Goal: Transaction & Acquisition: Purchase product/service

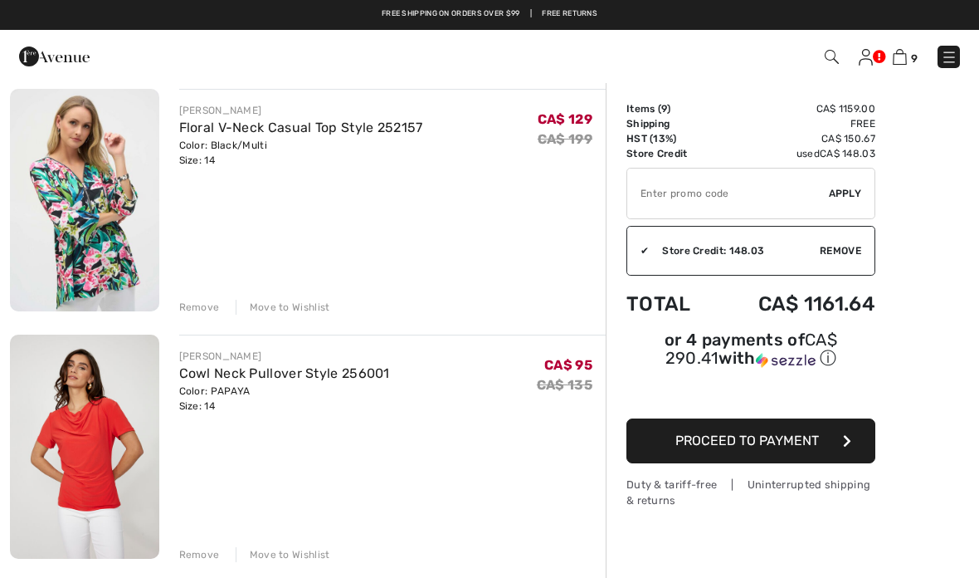
scroll to position [867, 0]
click at [88, 195] on img at bounding box center [84, 201] width 149 height 223
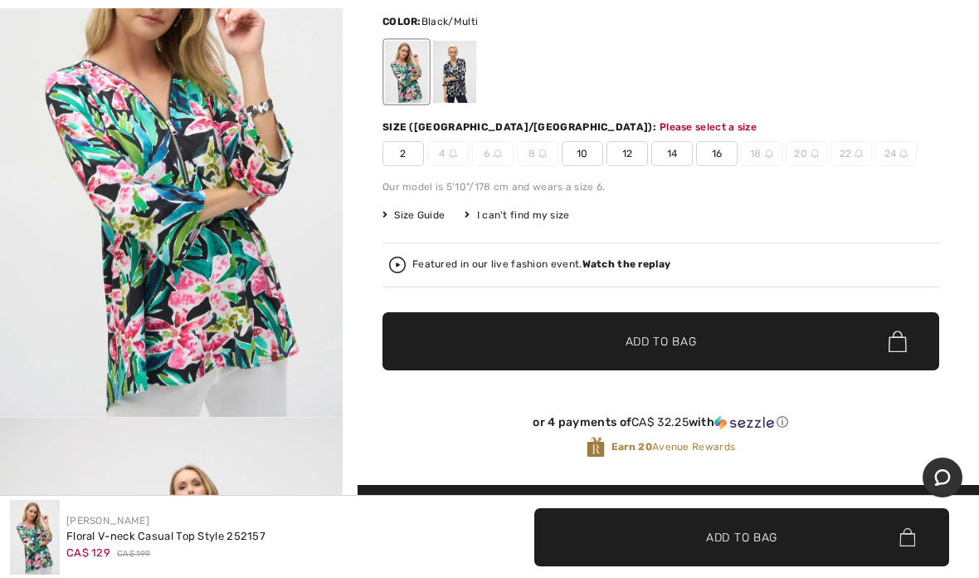
scroll to position [245, 0]
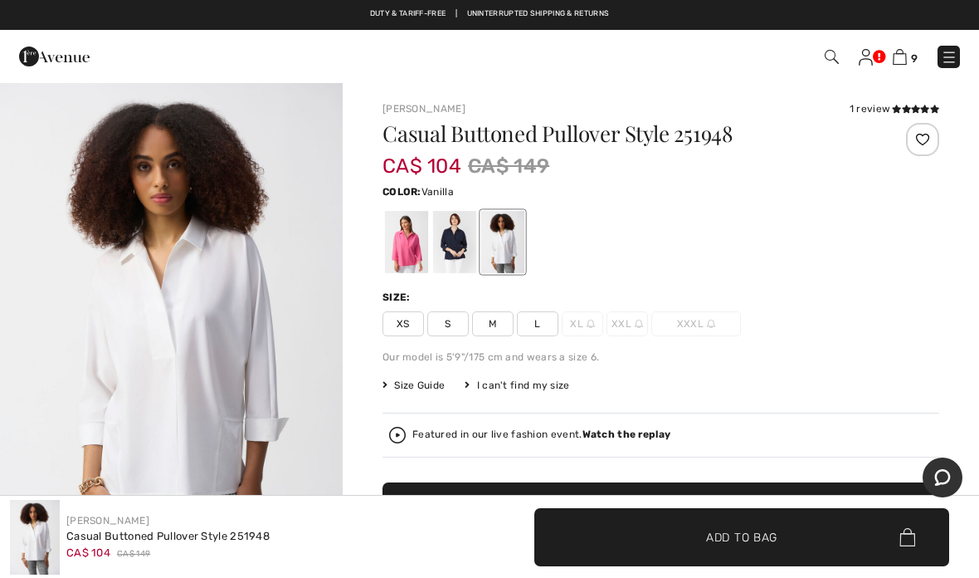
click at [403, 247] on div at bounding box center [406, 242] width 43 height 62
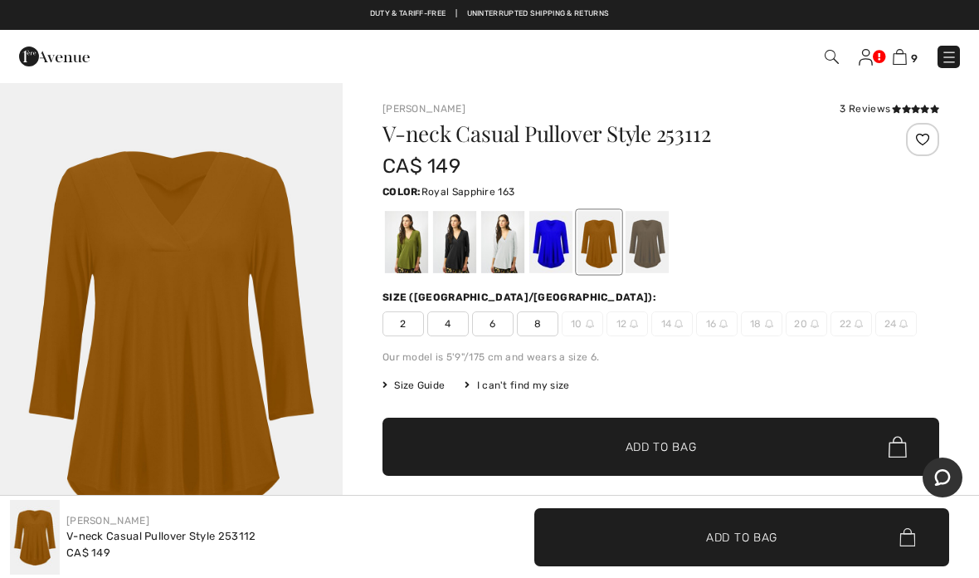
click at [545, 246] on div at bounding box center [551, 242] width 43 height 62
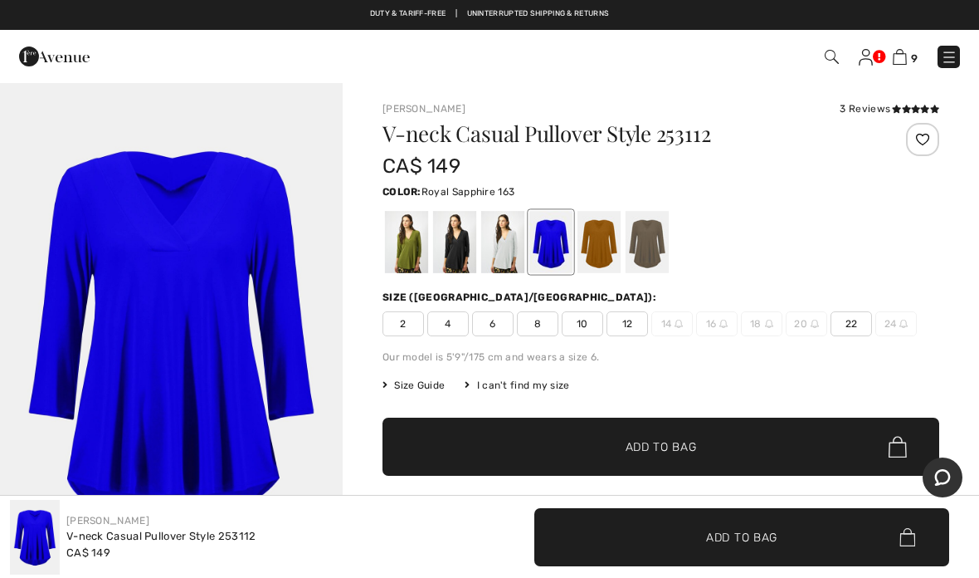
click at [651, 246] on div at bounding box center [647, 242] width 43 height 62
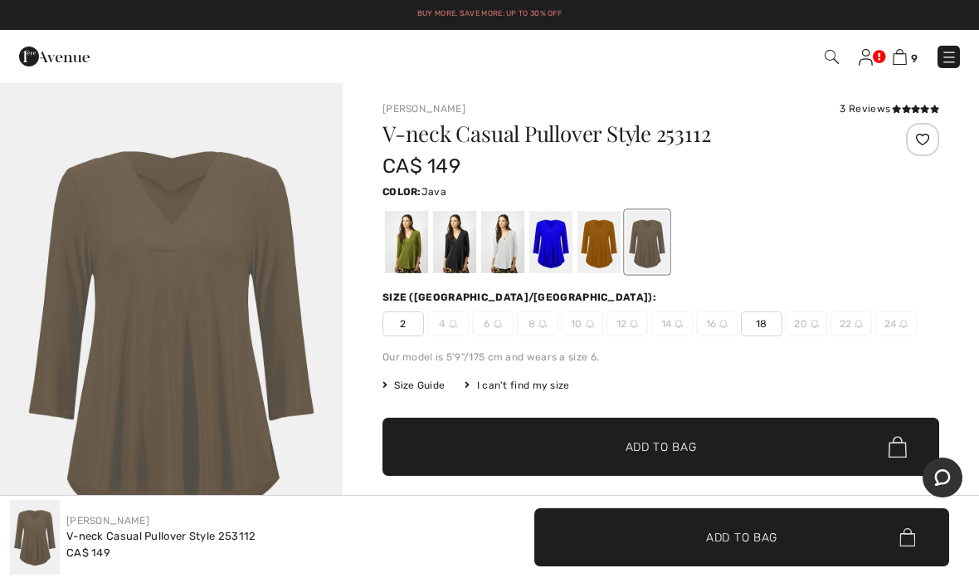
click at [456, 251] on div at bounding box center [454, 242] width 43 height 62
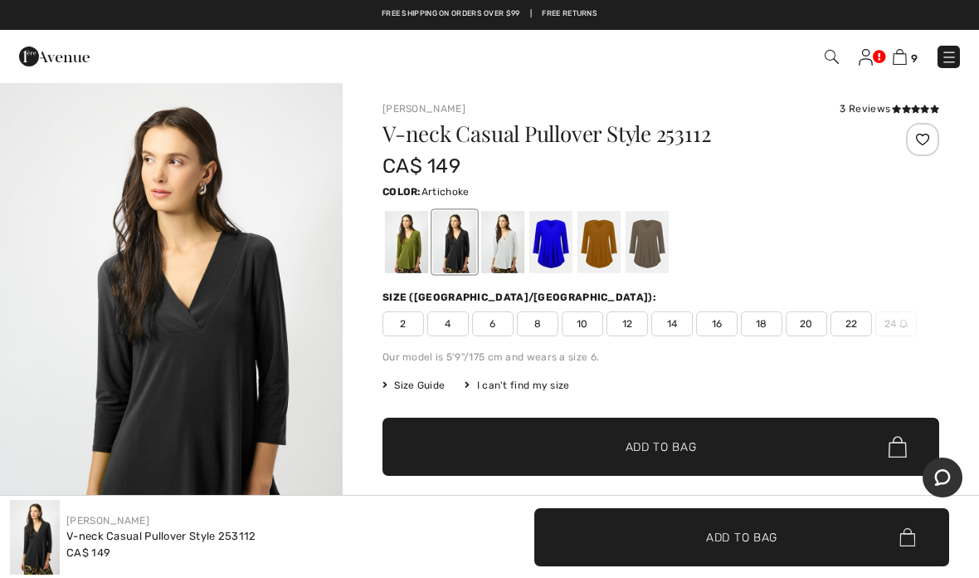
click at [403, 254] on div at bounding box center [406, 242] width 43 height 62
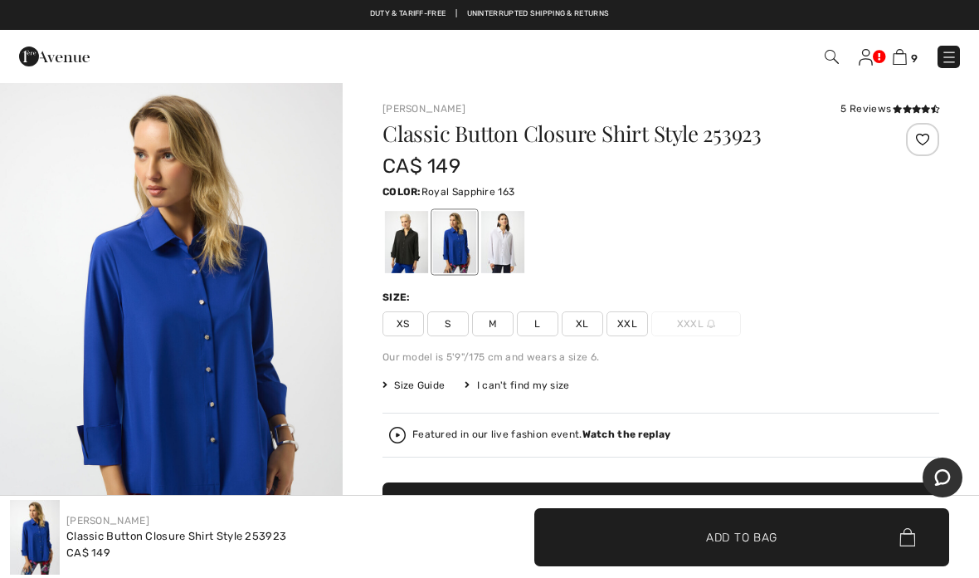
click at [583, 326] on span "XL" at bounding box center [582, 323] width 41 height 25
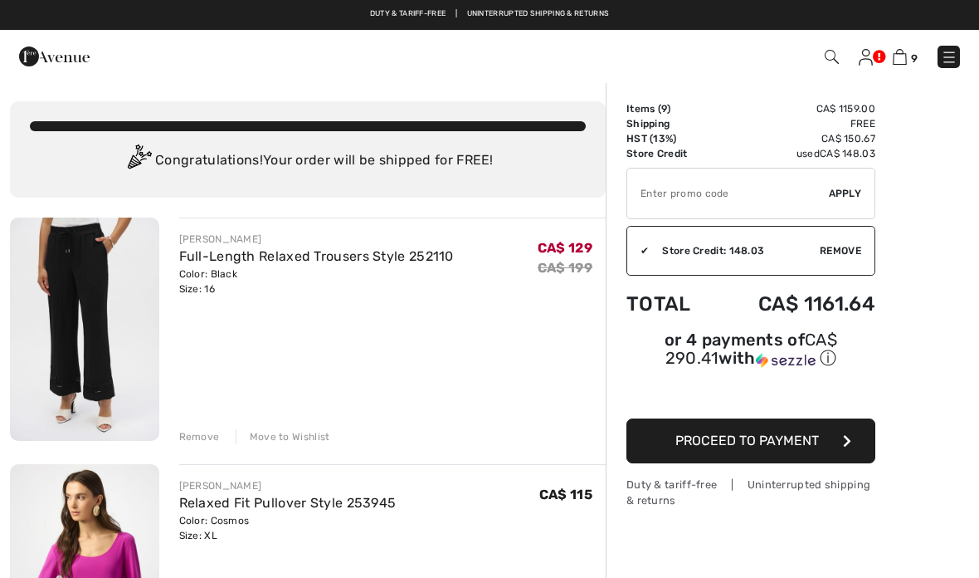
click at [194, 438] on div "Remove" at bounding box center [199, 436] width 41 height 15
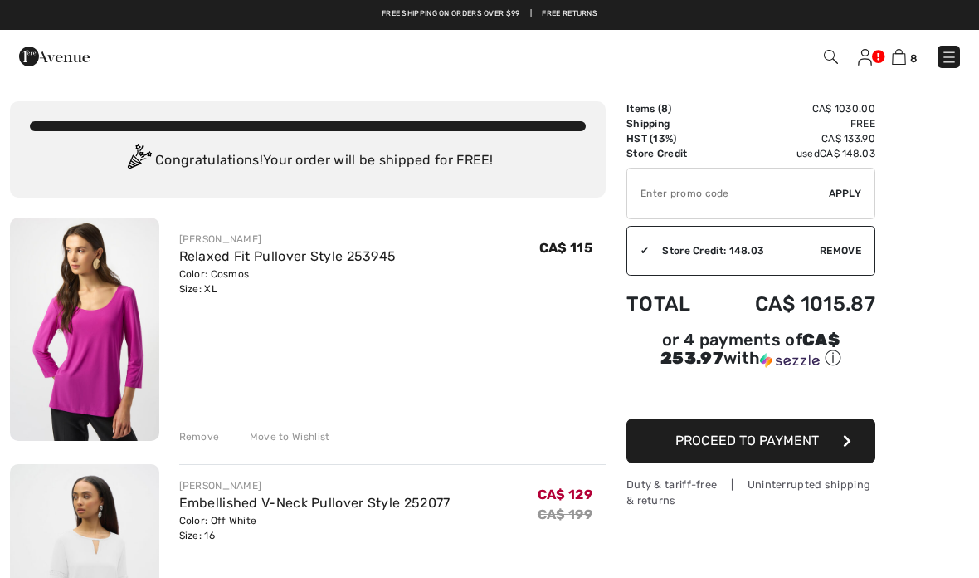
click at [194, 441] on div "Remove" at bounding box center [199, 436] width 41 height 15
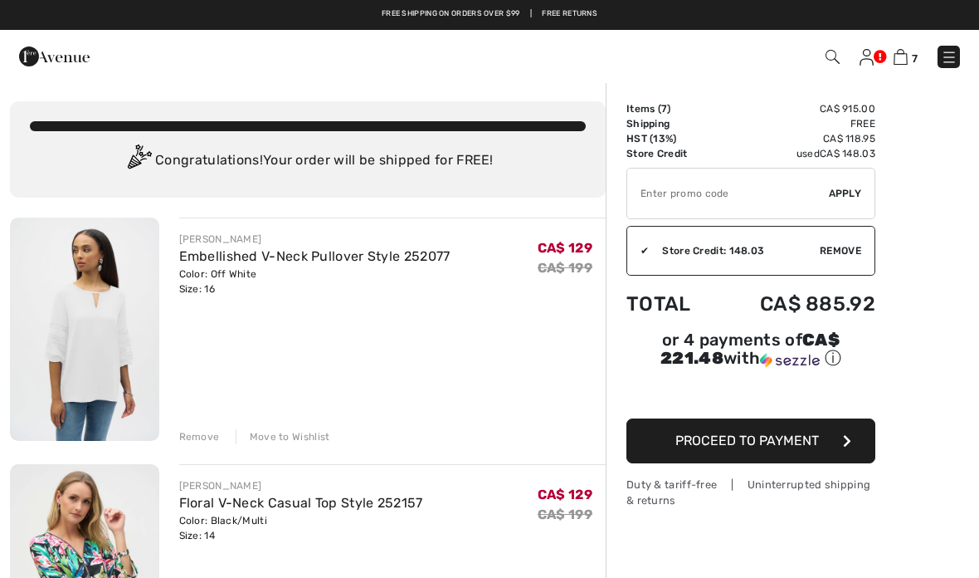
click at [201, 439] on div "Remove" at bounding box center [199, 436] width 41 height 15
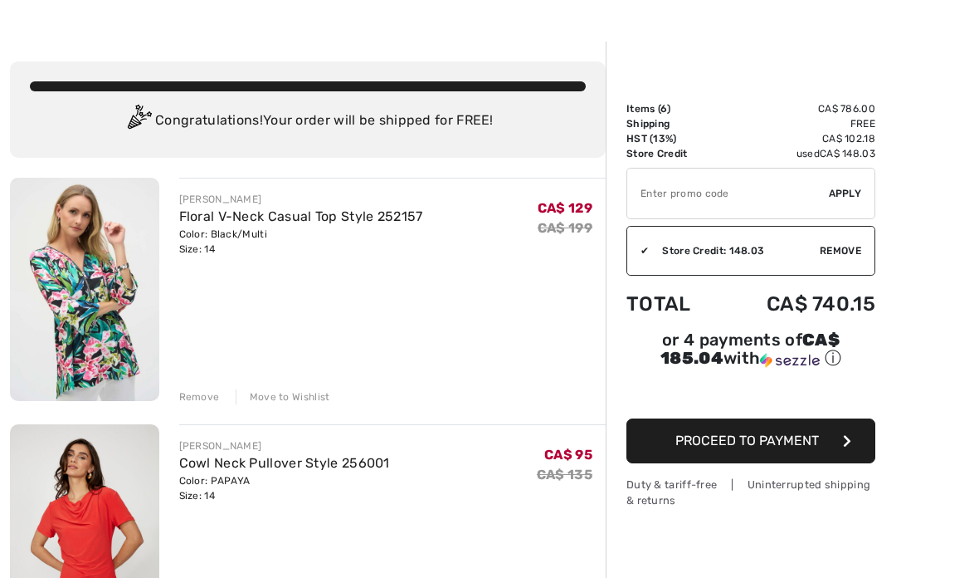
scroll to position [58, 0]
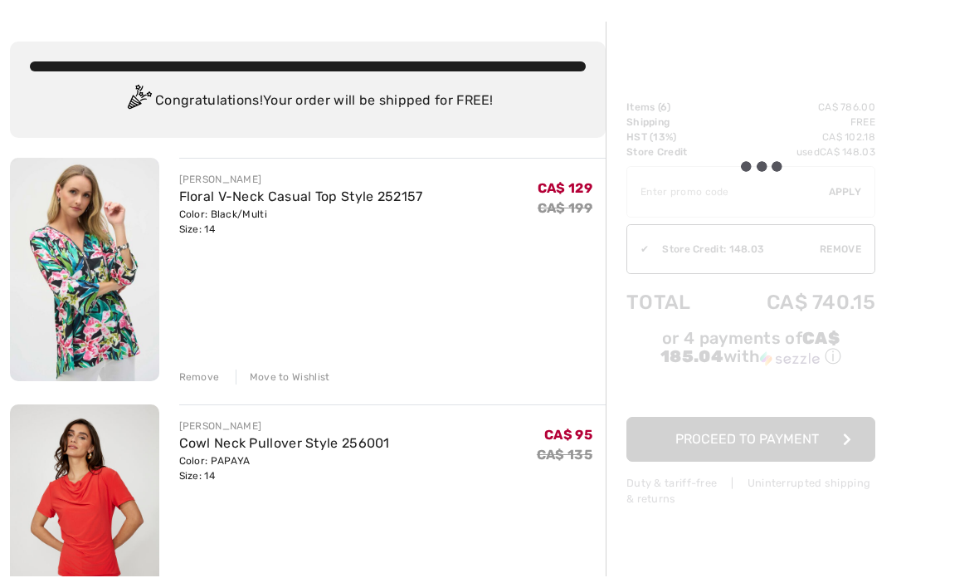
scroll to position [60, 0]
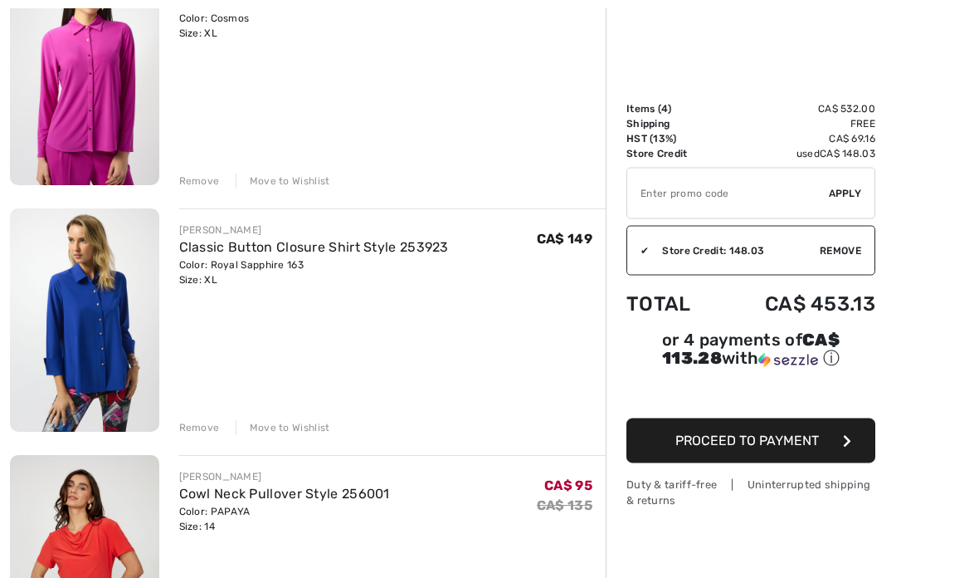
scroll to position [504, 0]
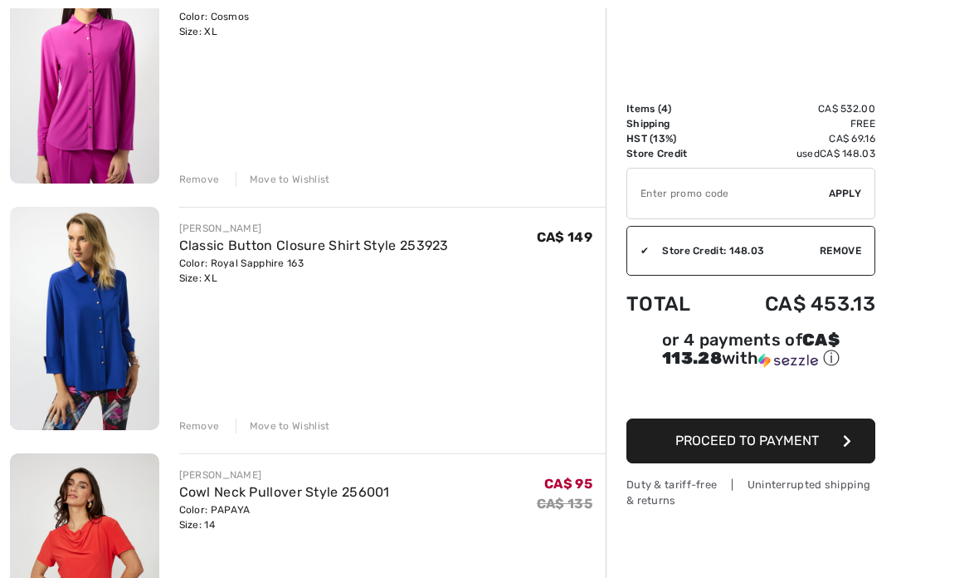
click at [203, 424] on div "Remove" at bounding box center [199, 425] width 41 height 15
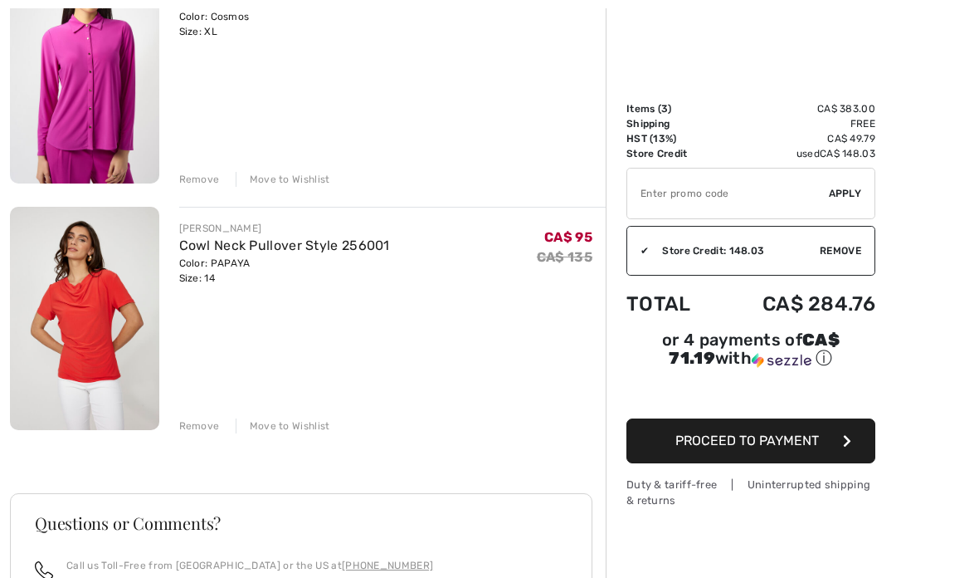
click at [200, 428] on div "Remove" at bounding box center [199, 425] width 41 height 15
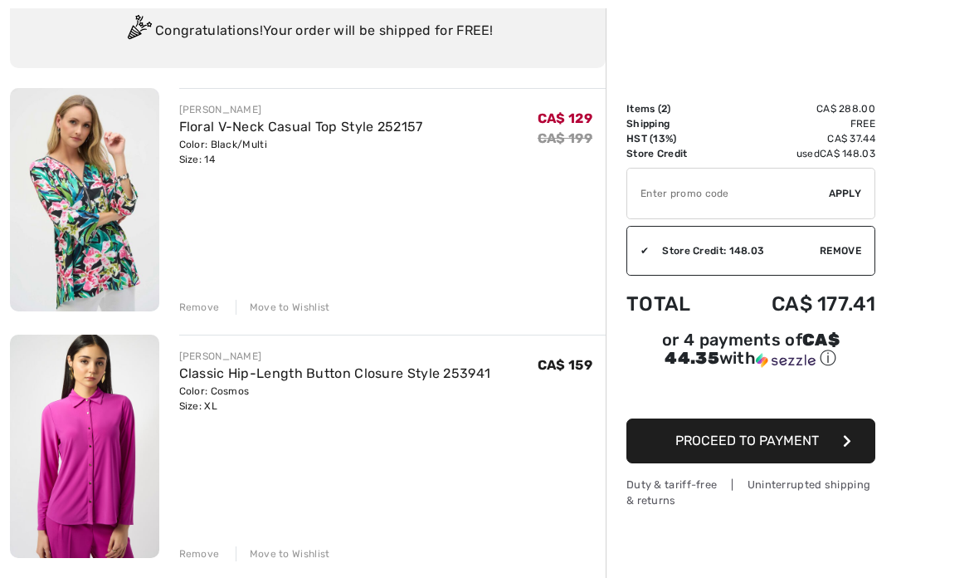
scroll to position [132, 0]
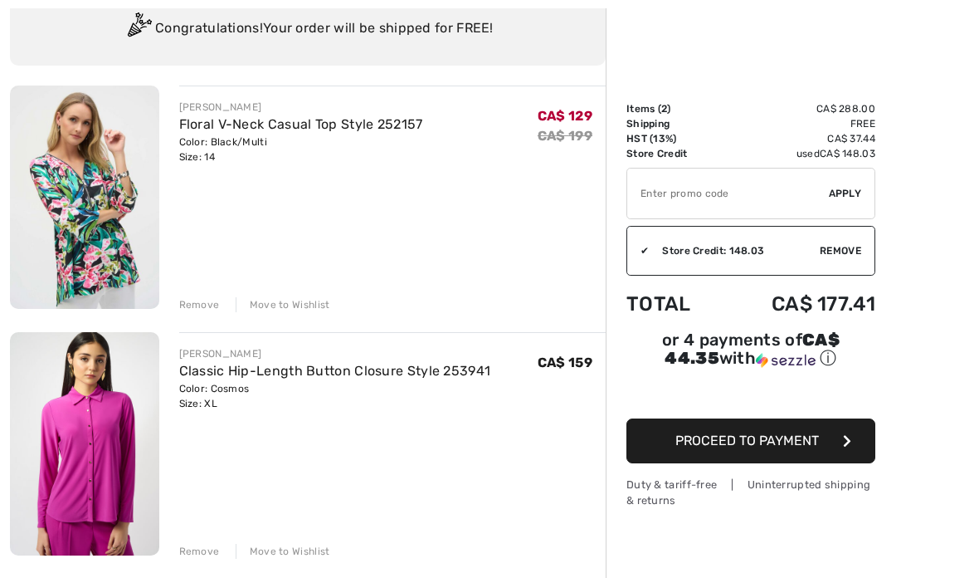
click at [197, 549] on div "Remove" at bounding box center [199, 551] width 41 height 15
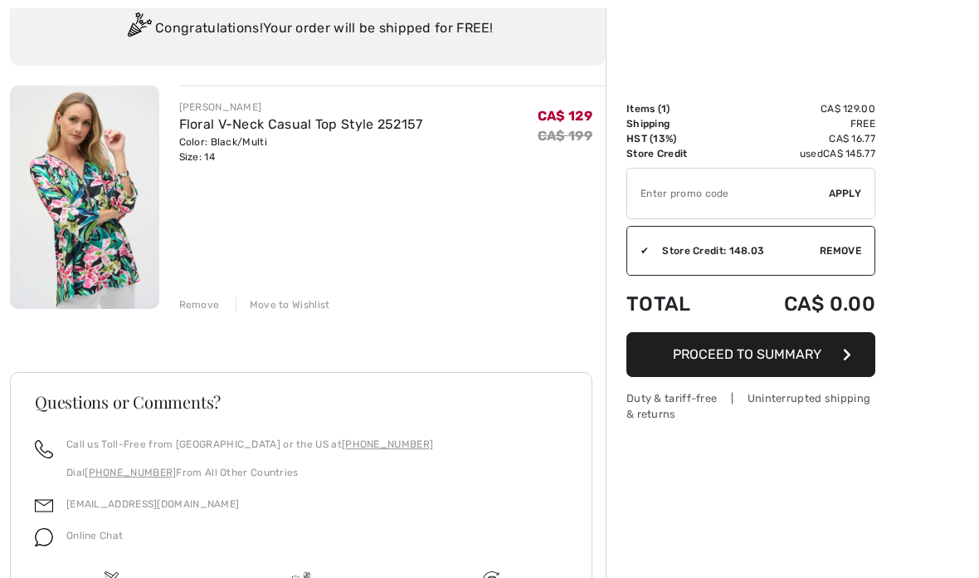
click at [87, 216] on img at bounding box center [84, 196] width 149 height 223
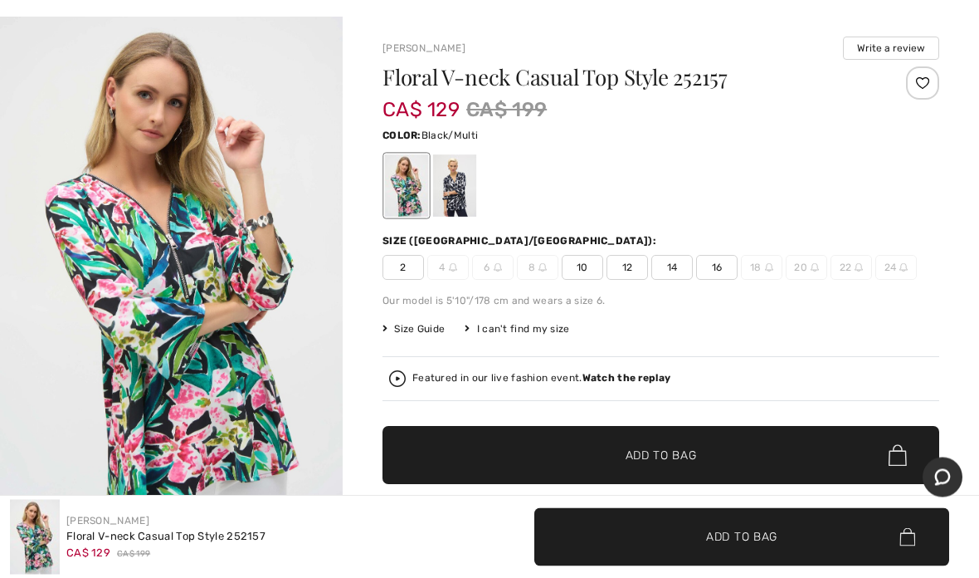
scroll to position [66, 0]
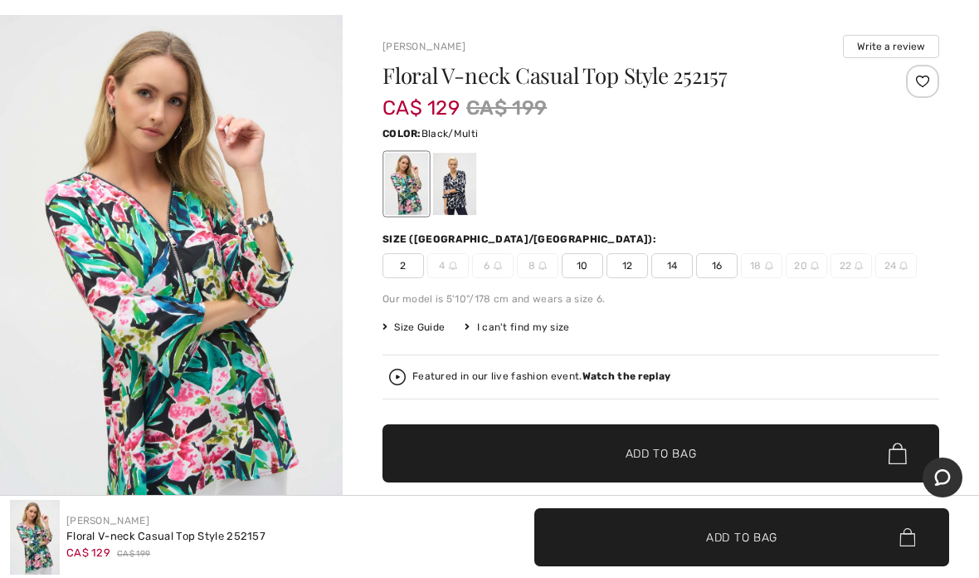
click at [615, 374] on strong "Watch the replay" at bounding box center [627, 376] width 89 height 12
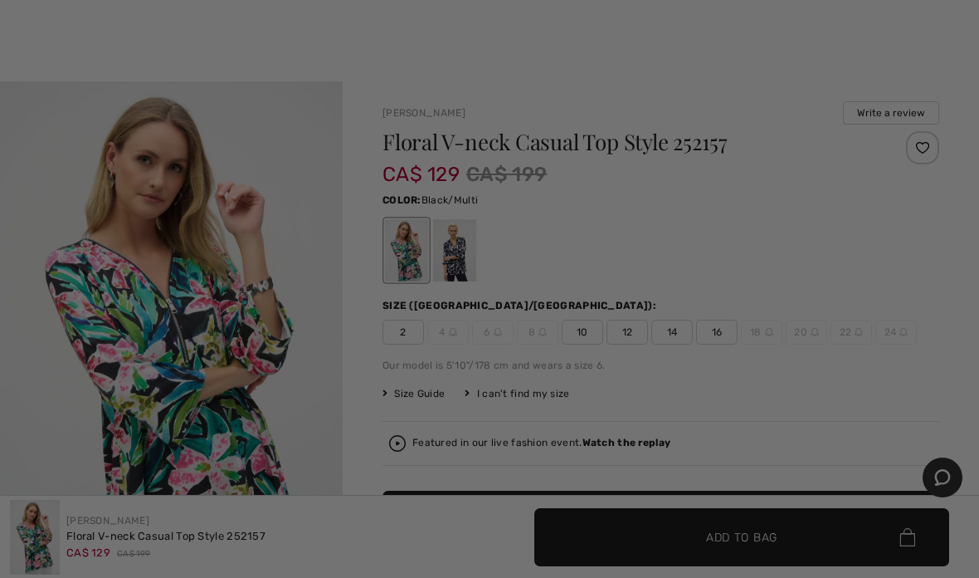
scroll to position [0, 0]
